Goal: Task Accomplishment & Management: Complete application form

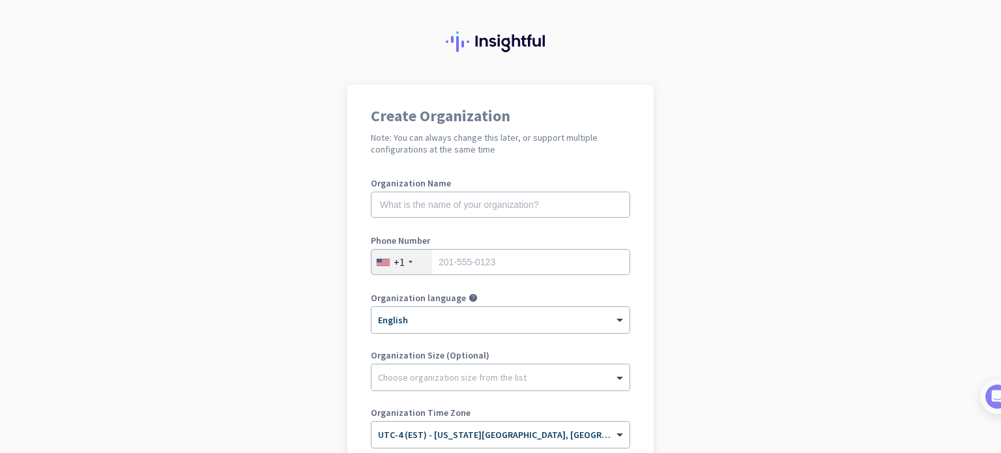
scroll to position [216, 0]
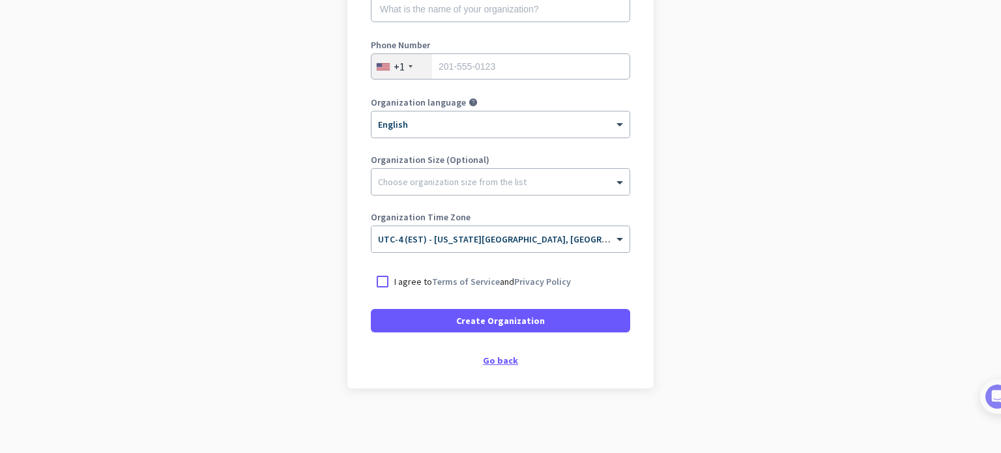
click at [492, 356] on div "Go back" at bounding box center [500, 360] width 259 height 9
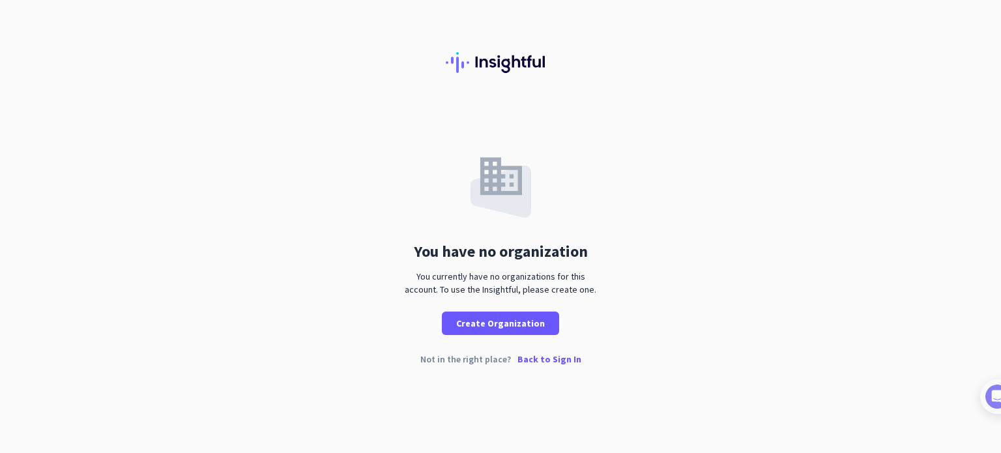
click at [537, 358] on p "Back to Sign In" at bounding box center [549, 358] width 64 height 9
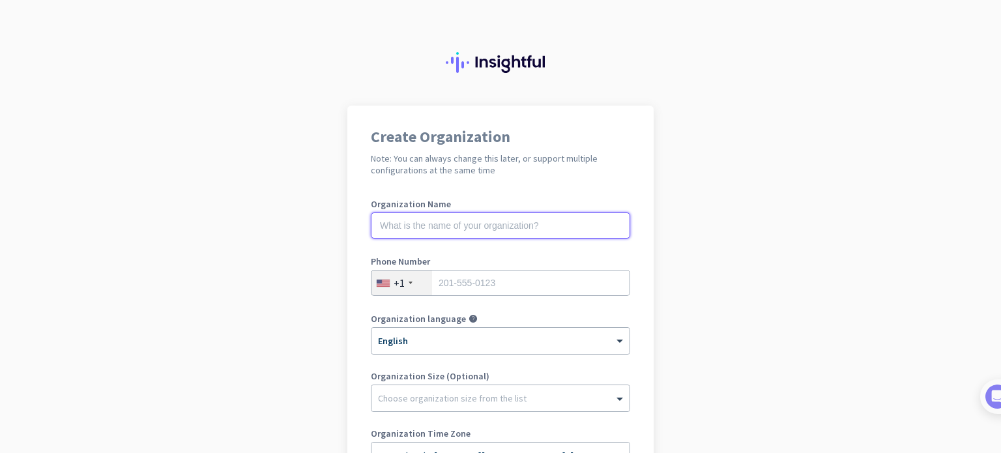
click at [510, 223] on input "text" at bounding box center [500, 225] width 259 height 26
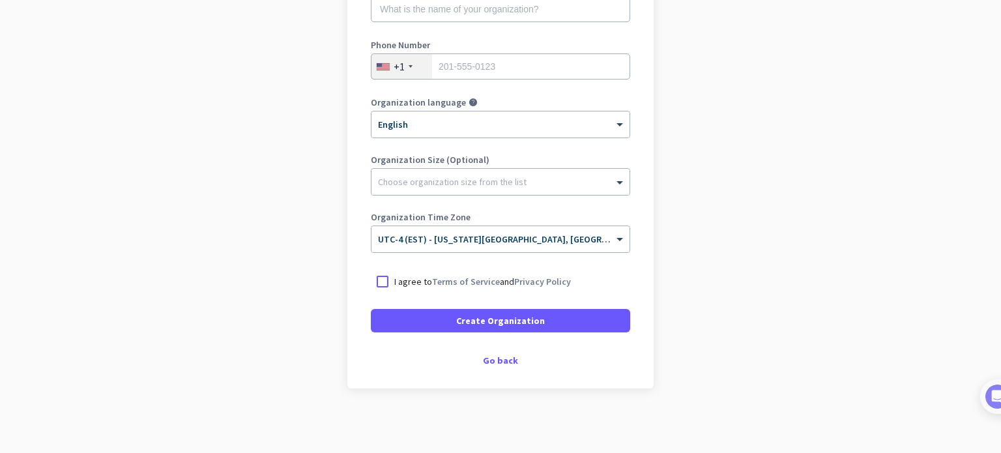
click at [787, 259] on app-onboarding-organization "Create Organization Note: You can always change this later, or support multiple…" at bounding box center [500, 171] width 1001 height 564
